Goal: Information Seeking & Learning: Find specific fact

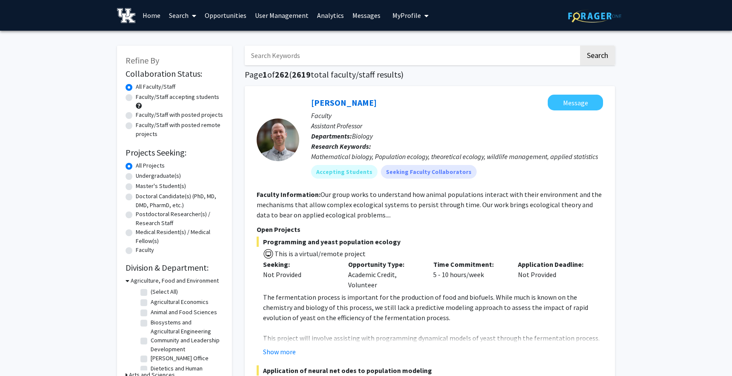
click at [400, 12] on span "My Profile" at bounding box center [407, 15] width 29 height 9
click at [404, 64] on link "Log Out" at bounding box center [437, 66] width 77 height 10
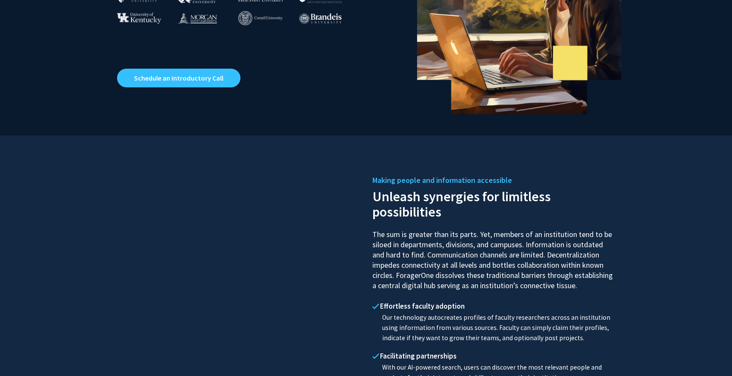
scroll to position [203, 0]
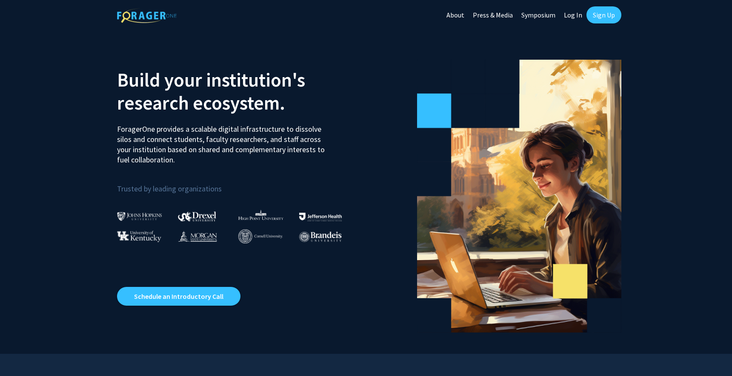
click at [569, 15] on link "Log In" at bounding box center [573, 15] width 27 height 30
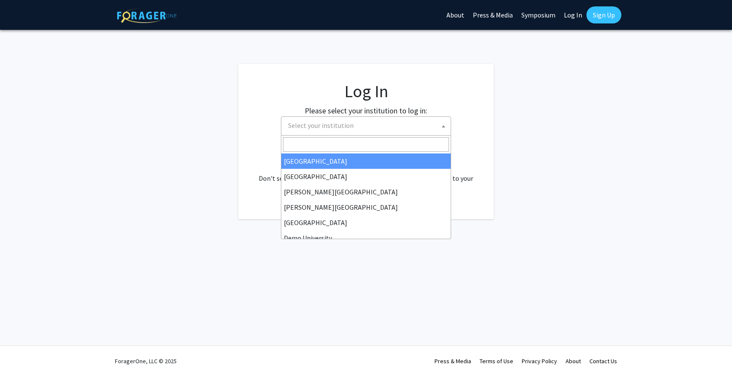
click at [333, 126] on span "Select your institution" at bounding box center [321, 125] width 66 height 9
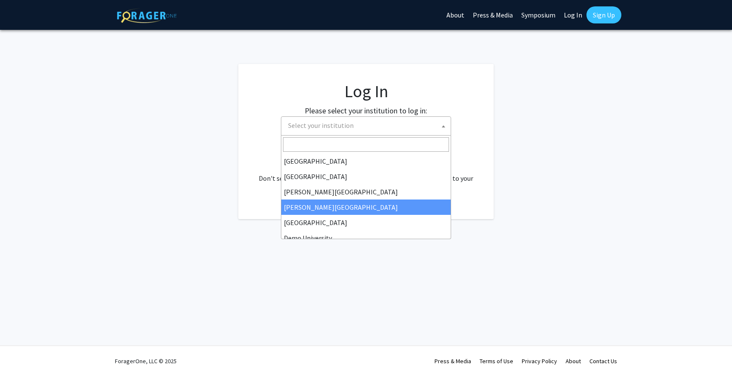
scroll to position [28, 0]
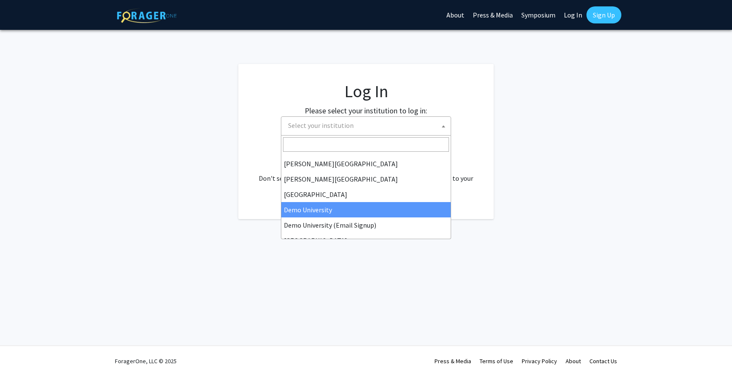
select select "8"
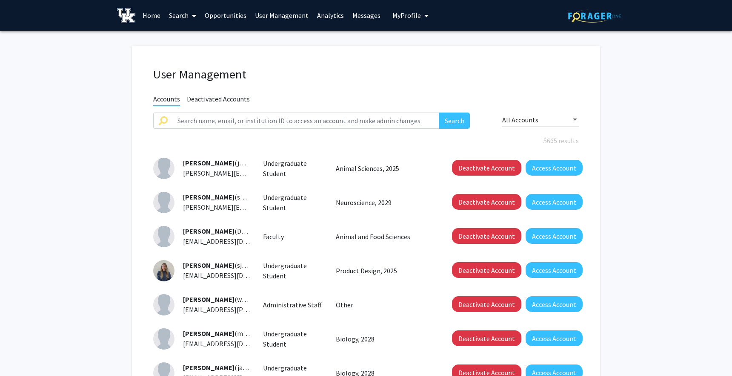
click at [108, 144] on fg-user-management "User Management Accounts Deactivated Accounts Search All Accounts 5665 results …" at bounding box center [366, 297] width 732 height 532
click at [321, 10] on link "Analytics" at bounding box center [330, 15] width 35 height 30
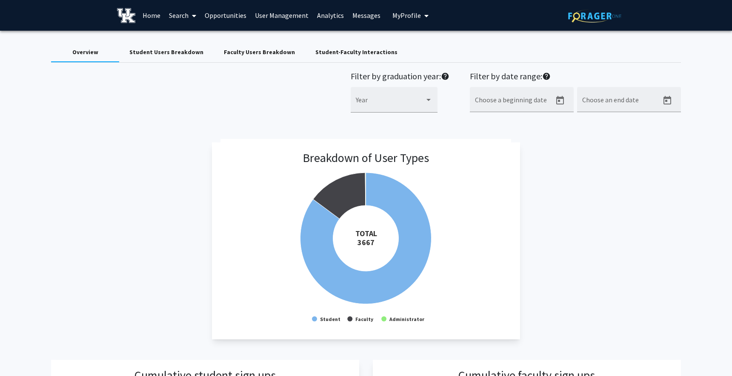
click at [180, 19] on link "Search" at bounding box center [183, 15] width 36 height 30
click at [189, 36] on span "Faculty/Staff" at bounding box center [196, 39] width 63 height 17
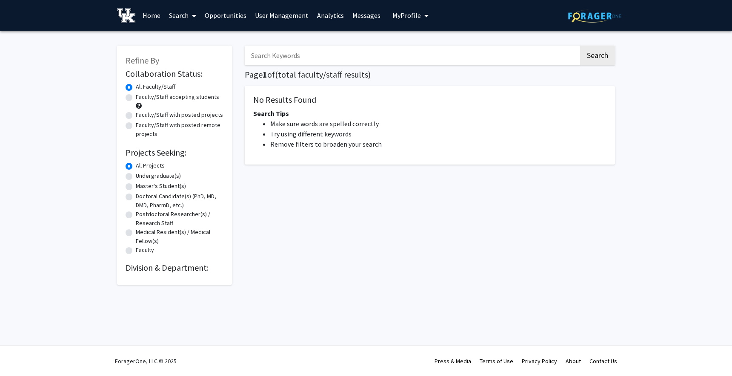
click at [367, 55] on input "Search Keywords" at bounding box center [412, 56] width 334 height 20
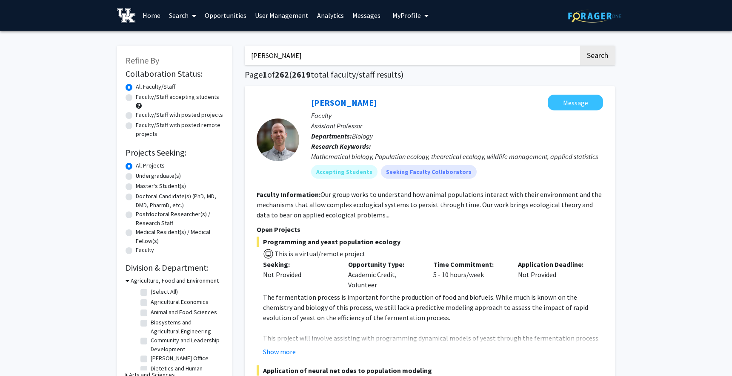
type input "[PERSON_NAME]"
click at [580, 46] on button "Search" at bounding box center [597, 56] width 35 height 20
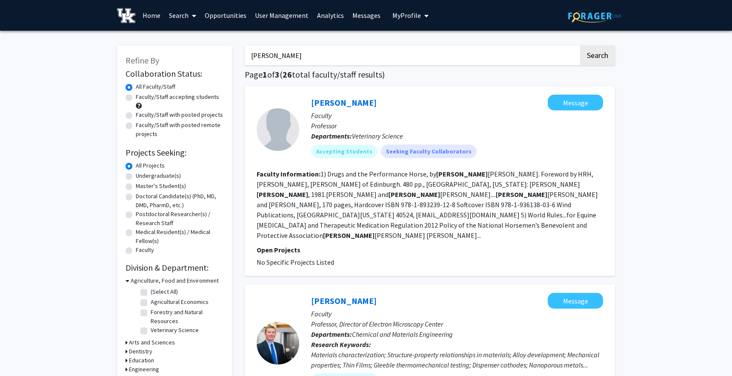
click at [324, 13] on link "Analytics" at bounding box center [330, 15] width 35 height 30
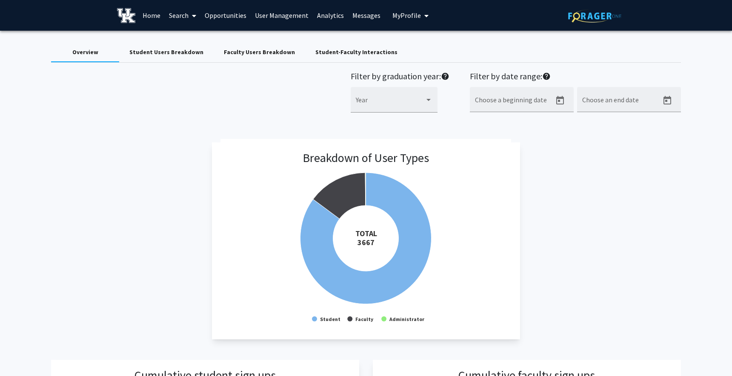
click at [231, 57] on div "Faculty Users Breakdown" at bounding box center [260, 52] width 92 height 20
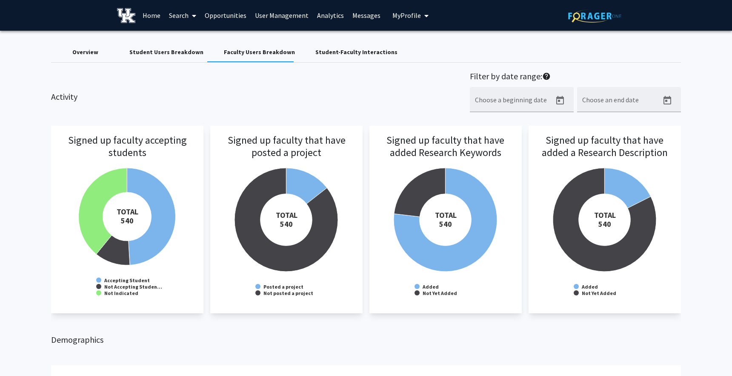
click at [402, 14] on span "My Profile" at bounding box center [407, 15] width 29 height 9
click at [413, 64] on link "Log Out" at bounding box center [437, 66] width 77 height 10
